Goal: Task Accomplishment & Management: Complete application form

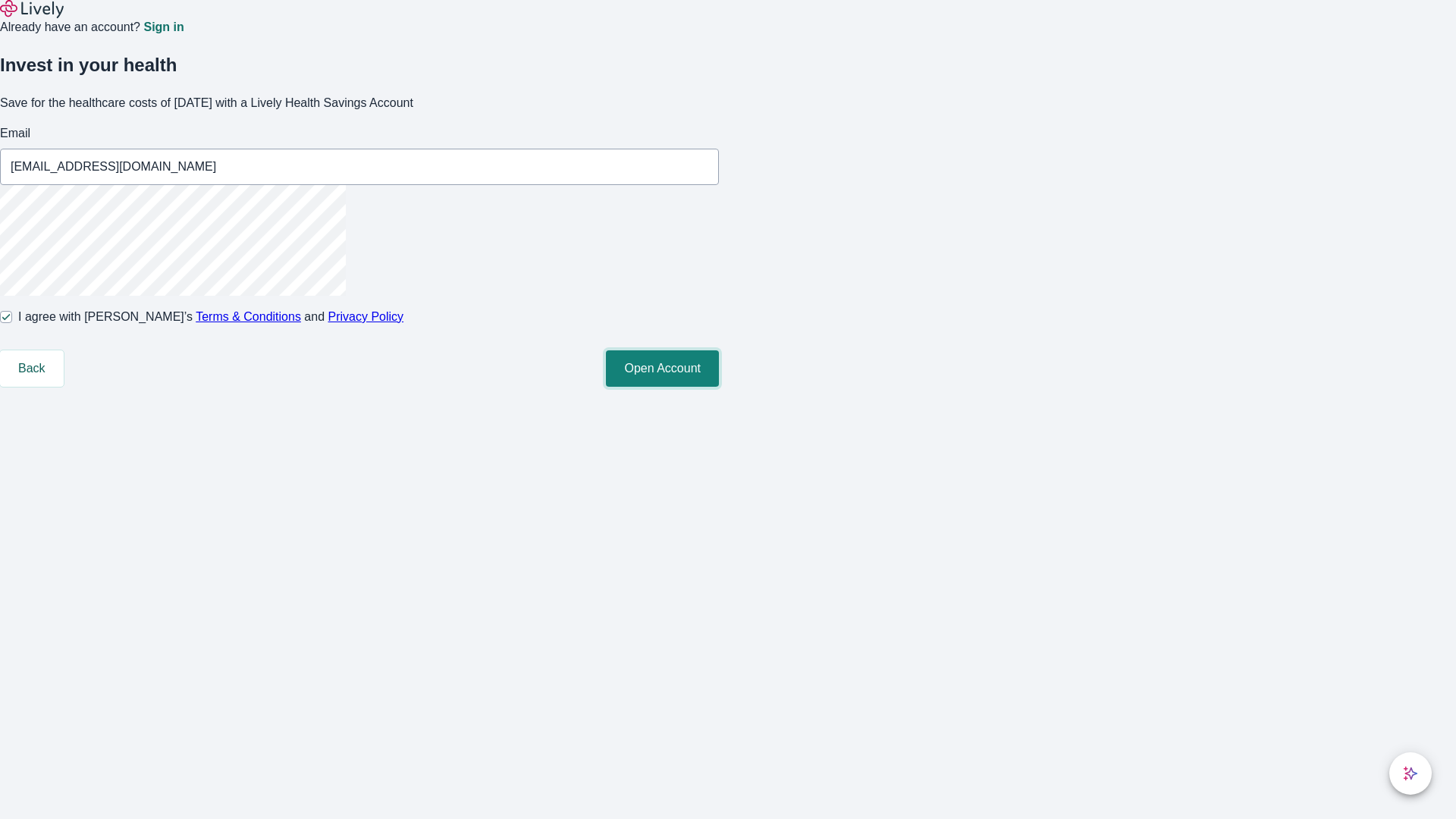
click at [719, 387] on button "Open Account" at bounding box center [662, 369] width 113 height 36
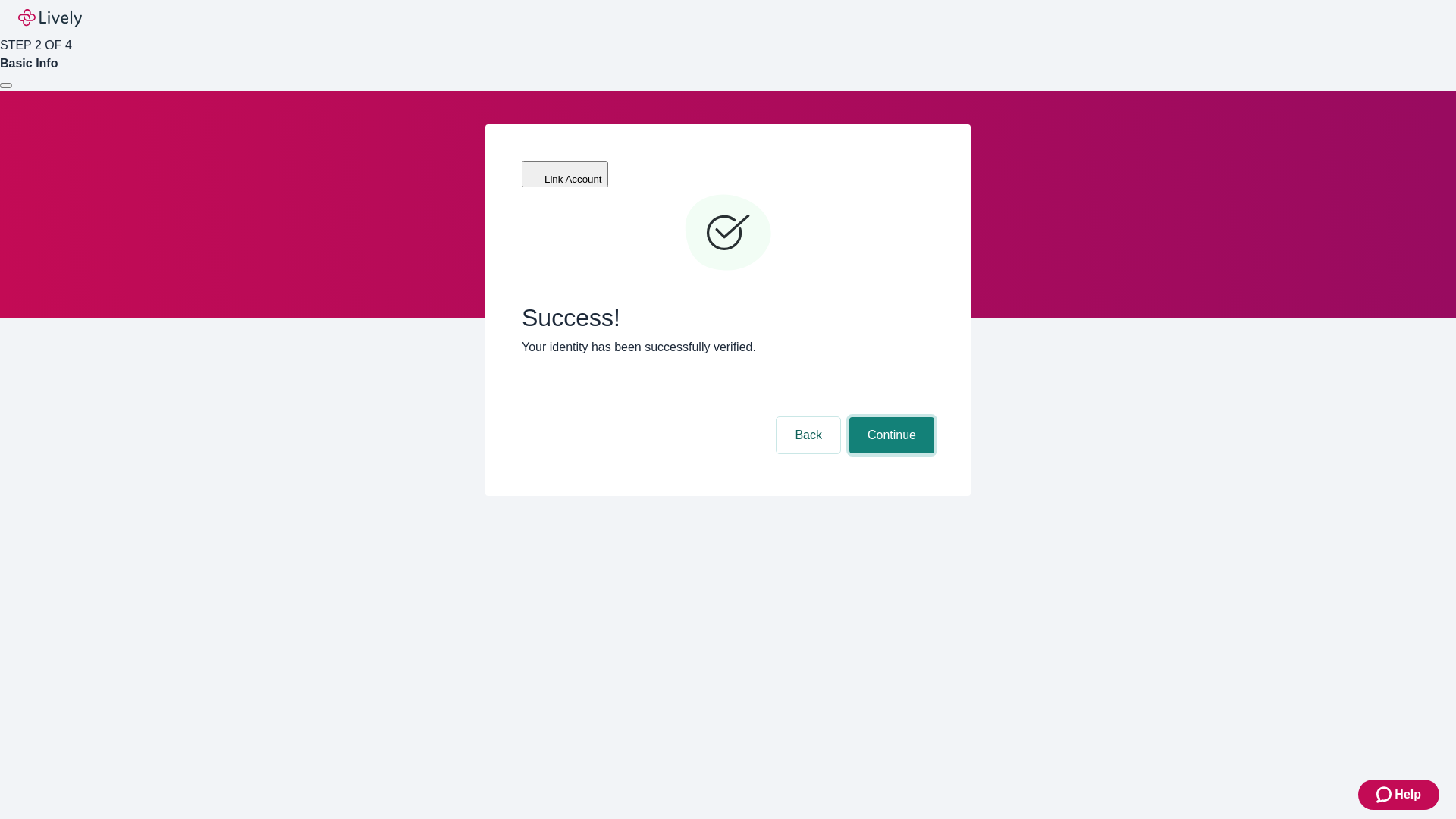
click at [890, 417] on button "Continue" at bounding box center [892, 435] width 84 height 36
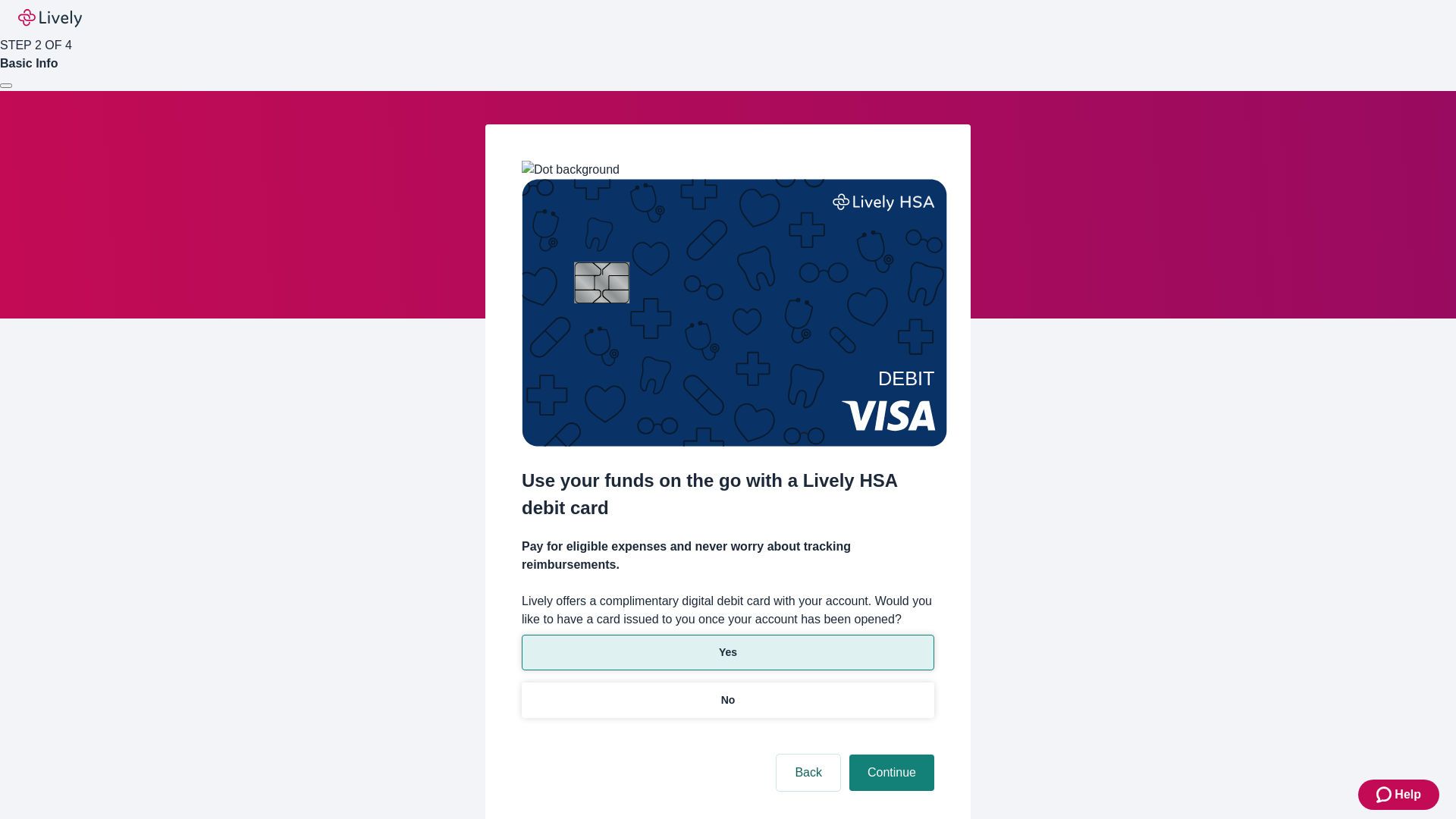
click at [727, 645] on p "Yes" at bounding box center [728, 653] width 18 height 16
click at [890, 754] on button "Continue" at bounding box center [892, 772] width 84 height 36
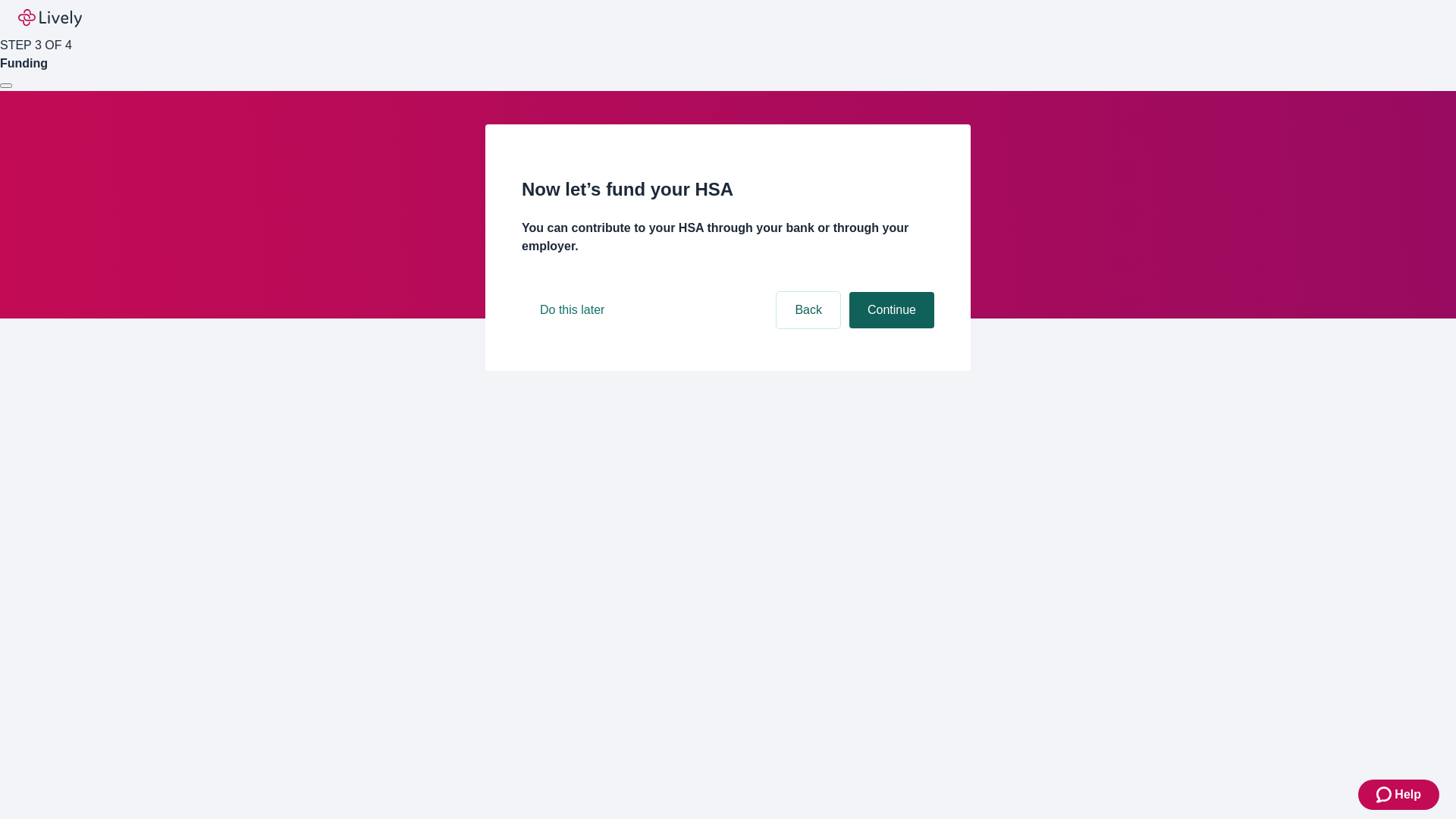
click at [890, 328] on button "Continue" at bounding box center [892, 310] width 84 height 36
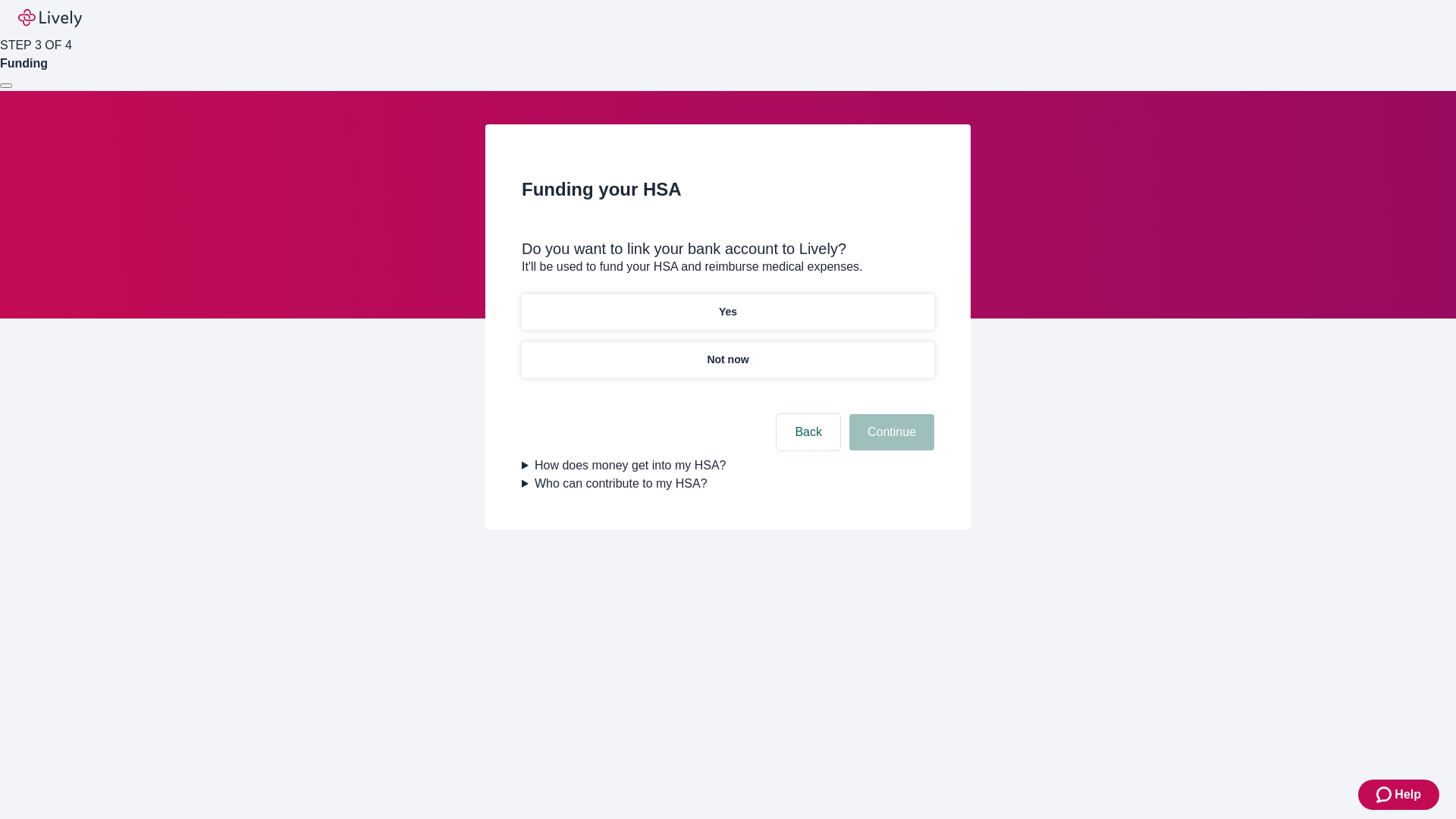
click at [727, 352] on p "Not now" at bounding box center [727, 360] width 41 height 16
click at [890, 441] on button "Continue" at bounding box center [892, 432] width 84 height 36
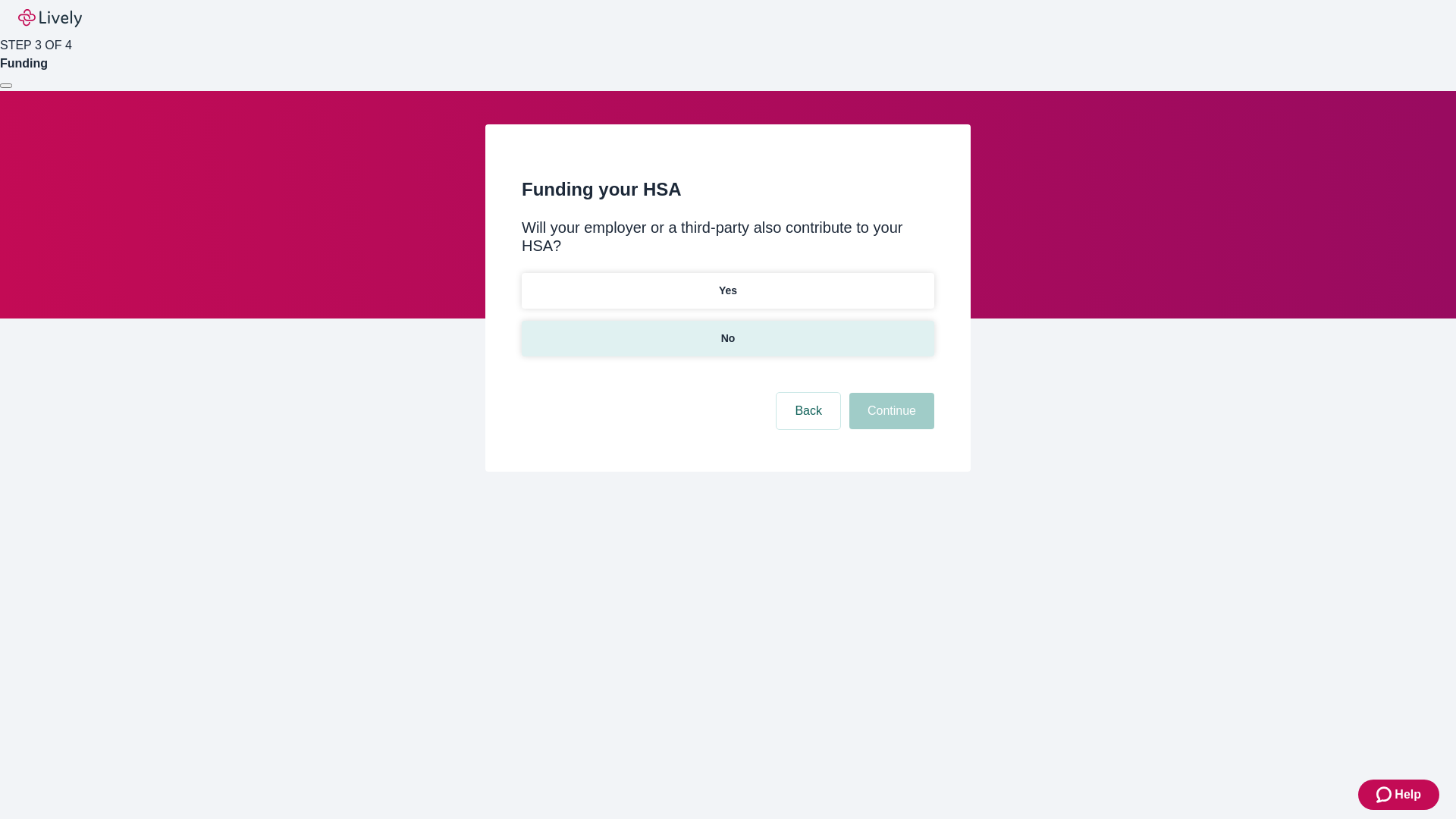
click at [727, 331] on p "No" at bounding box center [728, 339] width 14 height 16
click at [890, 393] on button "Continue" at bounding box center [892, 411] width 84 height 36
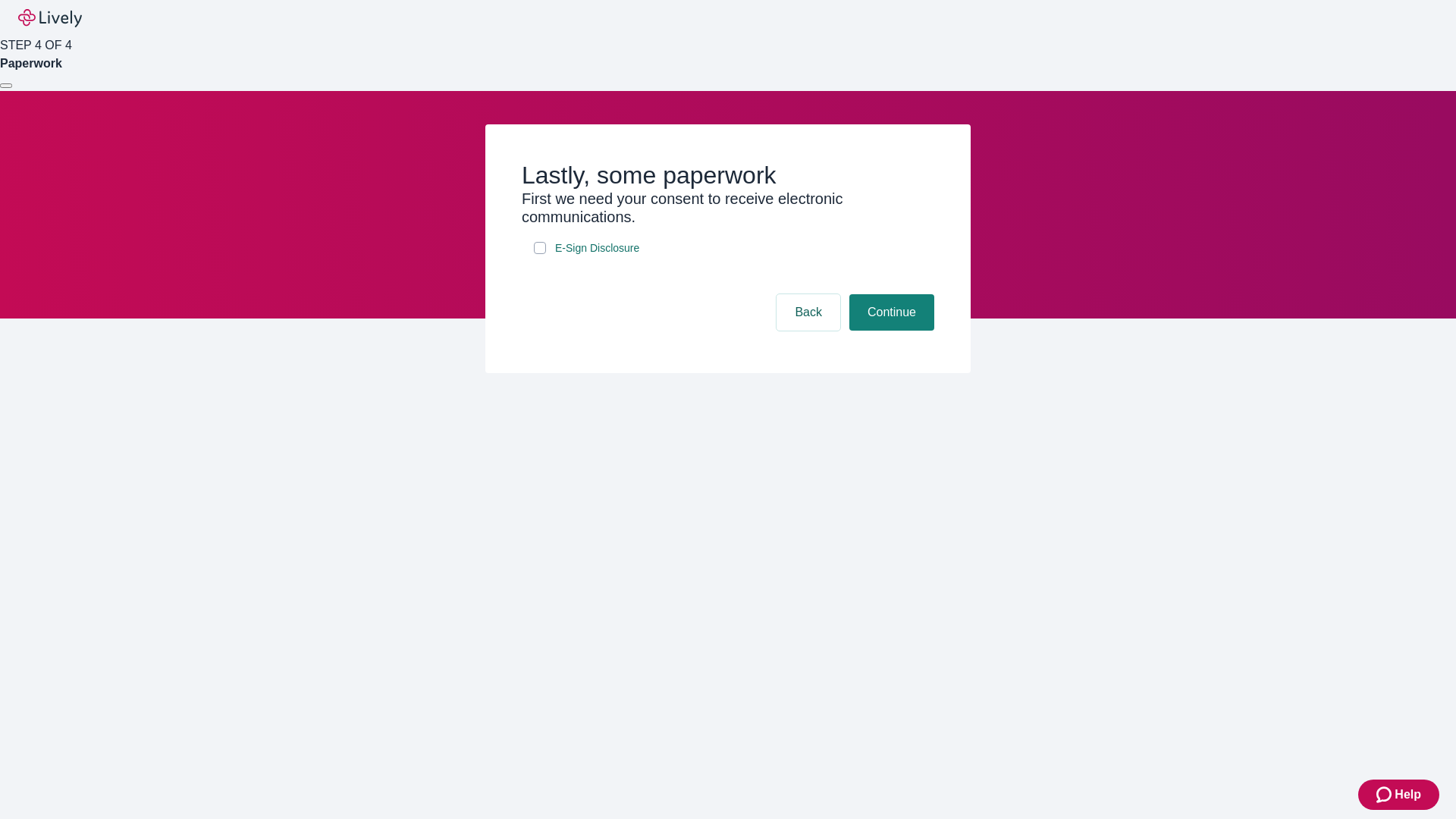
click at [540, 254] on input "E-Sign Disclosure" at bounding box center [539, 247] width 12 height 12
checkbox input "true"
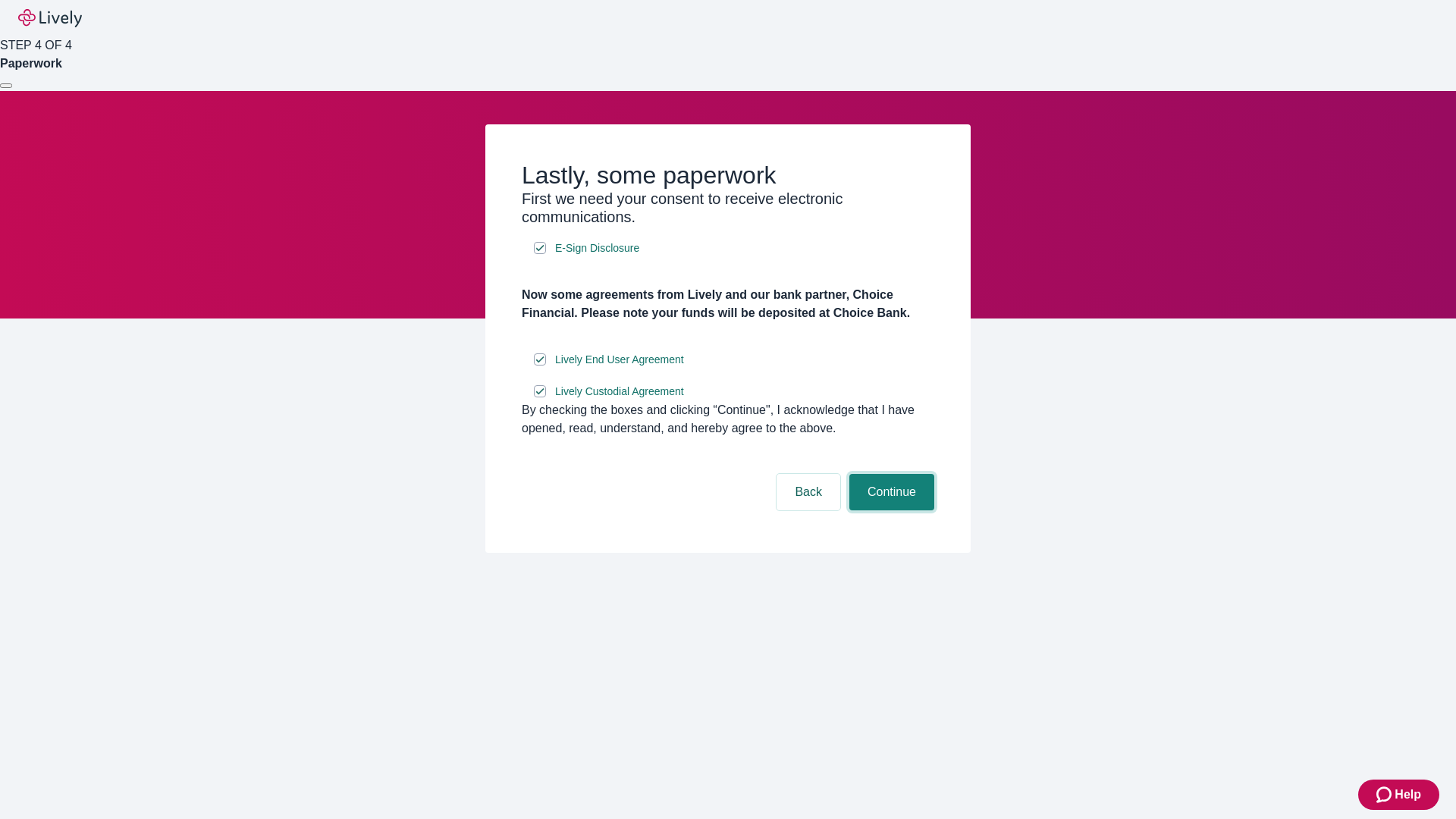
click at [890, 511] on button "Continue" at bounding box center [892, 492] width 84 height 36
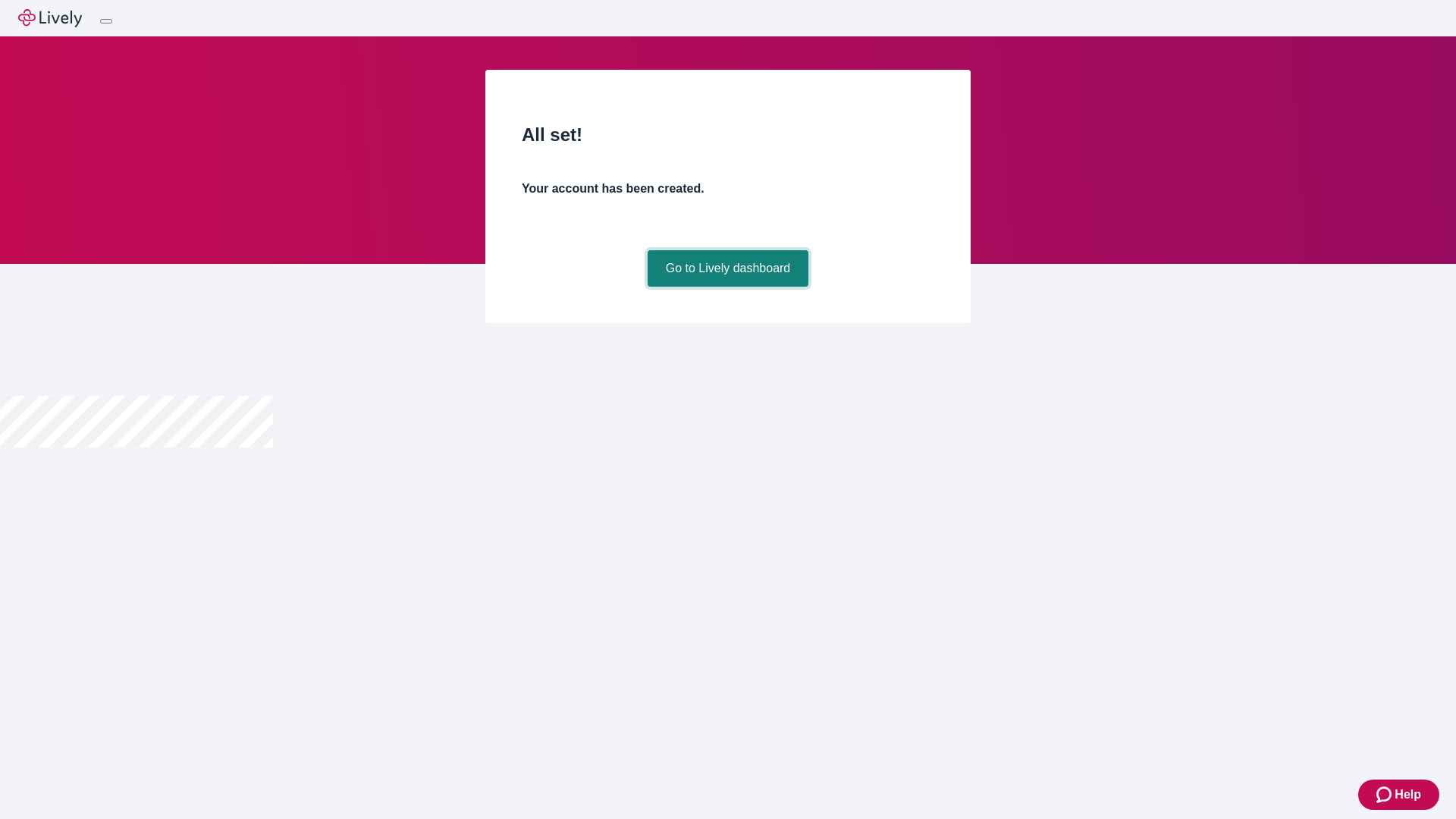
click at [727, 287] on link "Go to Lively dashboard" at bounding box center [729, 268] width 162 height 36
